Goal: Task Accomplishment & Management: Complete application form

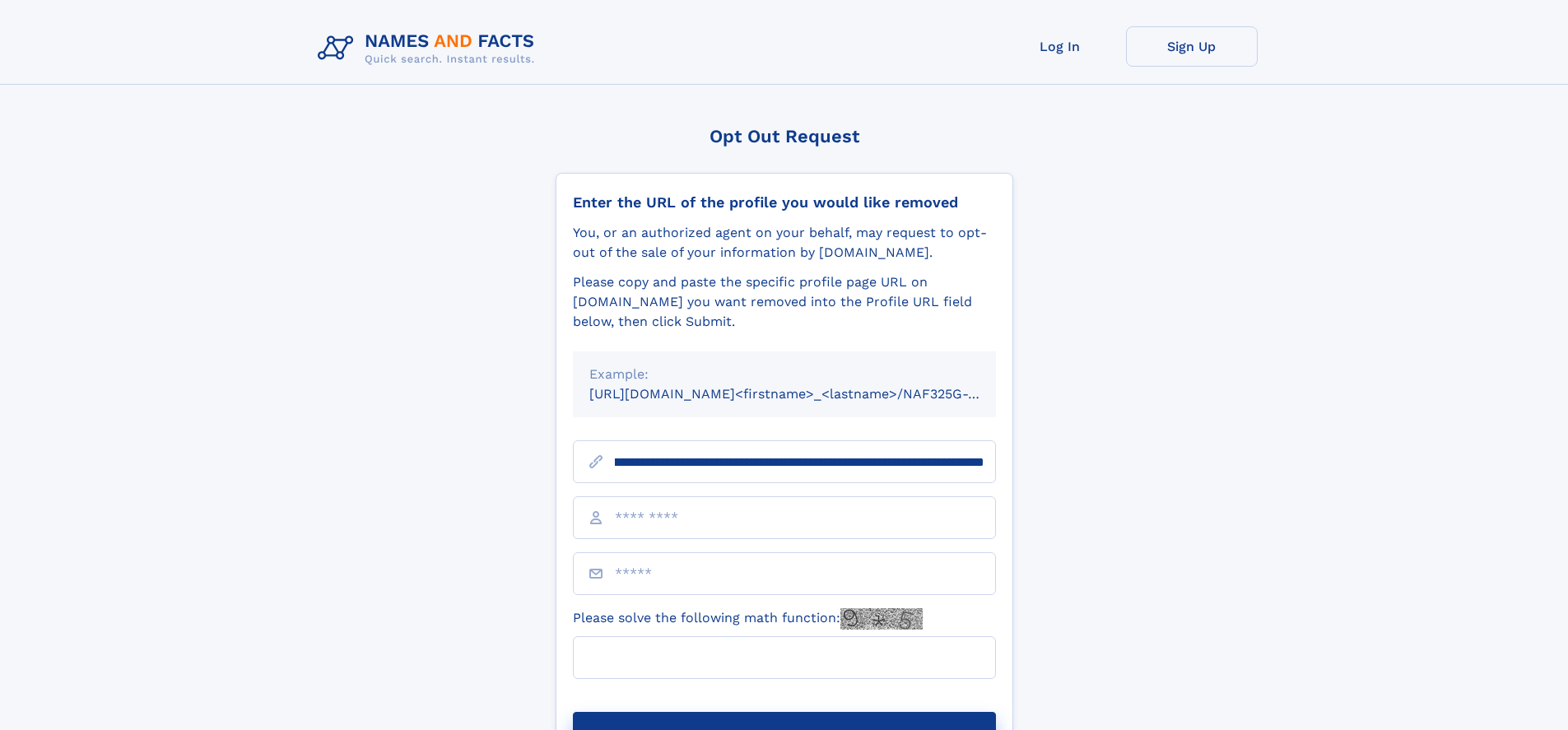
scroll to position [0, 177]
type input "**********"
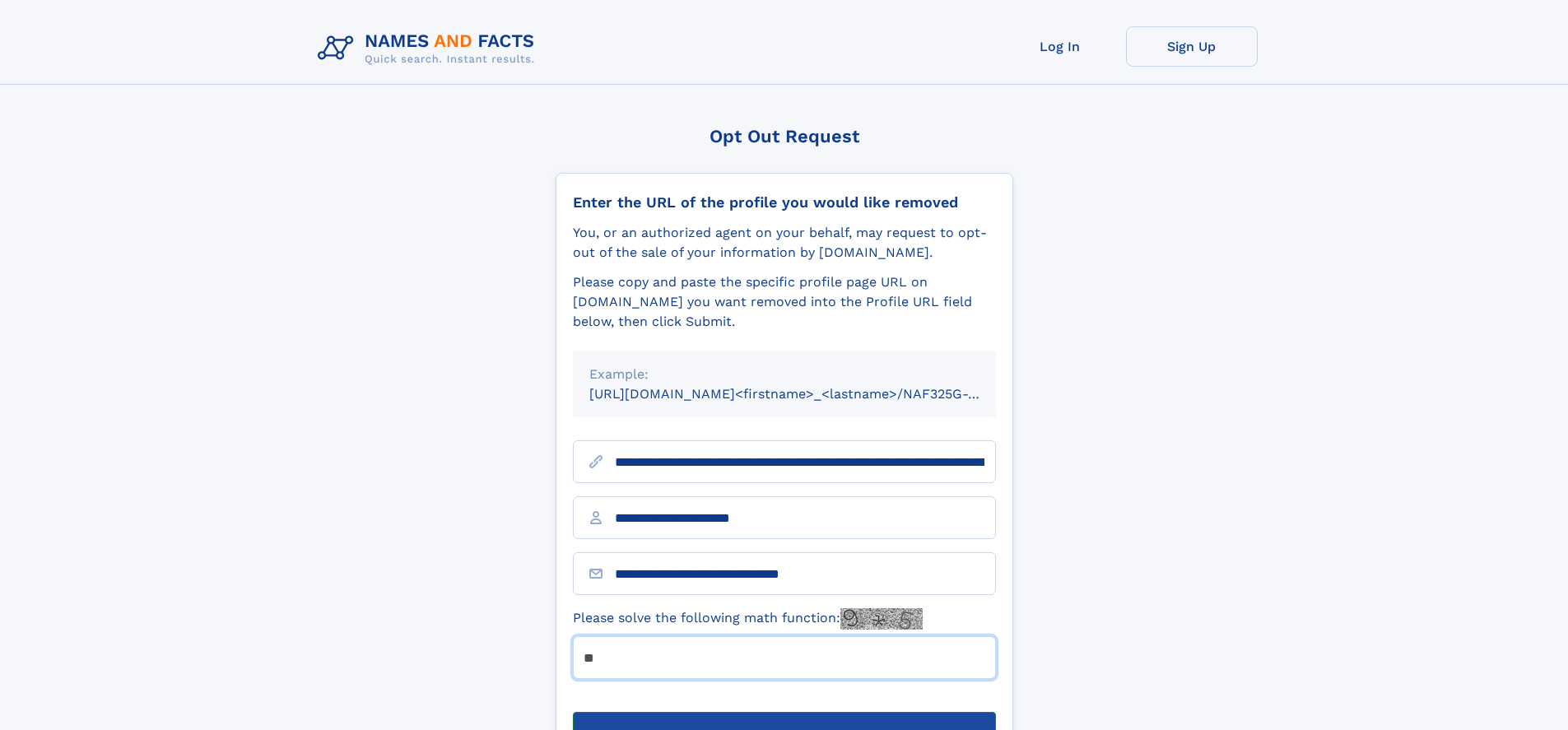
type input "**"
click at [783, 713] on button "Submit Opt Out Request" at bounding box center [784, 738] width 423 height 52
